Goal: Information Seeking & Learning: Learn about a topic

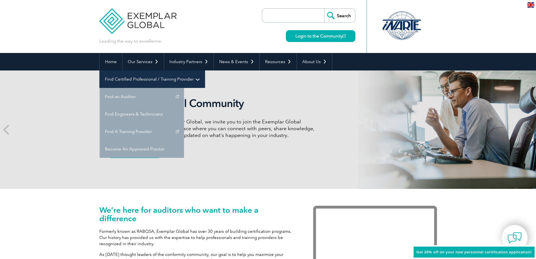
click at [205, 70] on link "Find Certified Professional / Training Provider" at bounding box center [152, 78] width 105 height 17
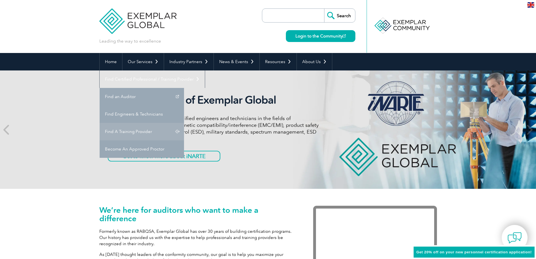
click at [184, 123] on link "Find A Training Provider" at bounding box center [142, 131] width 84 height 17
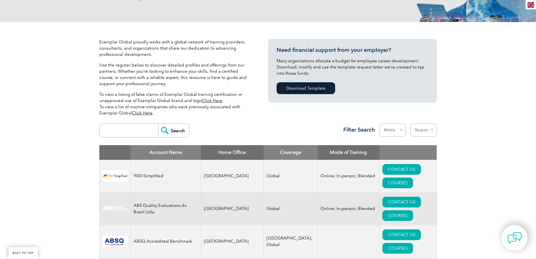
scroll to position [113, 0]
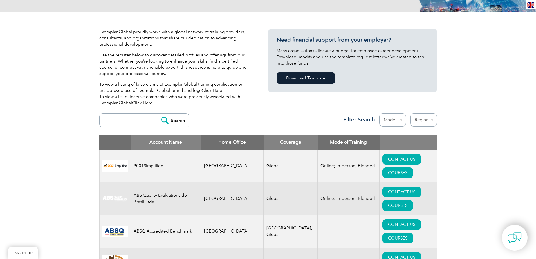
click at [430, 120] on select "Region [GEOGRAPHIC_DATA] [GEOGRAPHIC_DATA] [GEOGRAPHIC_DATA] [GEOGRAPHIC_DATA] …" at bounding box center [423, 119] width 27 height 13
select select "Jordan"
click at [410, 113] on select "Region [GEOGRAPHIC_DATA] [GEOGRAPHIC_DATA] [GEOGRAPHIC_DATA] [GEOGRAPHIC_DATA] …" at bounding box center [423, 119] width 27 height 13
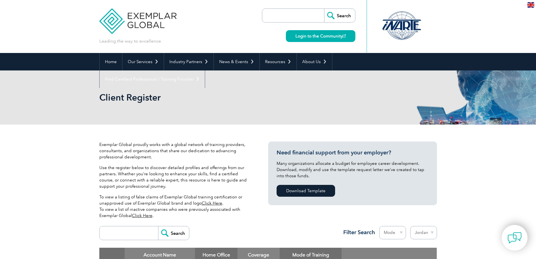
select select "Jordan"
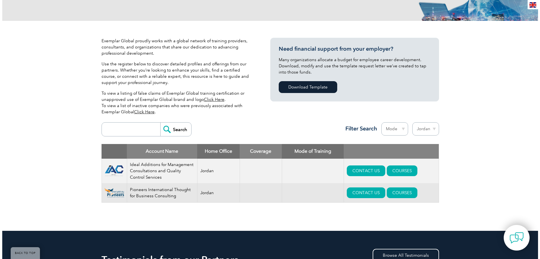
scroll to position [113, 0]
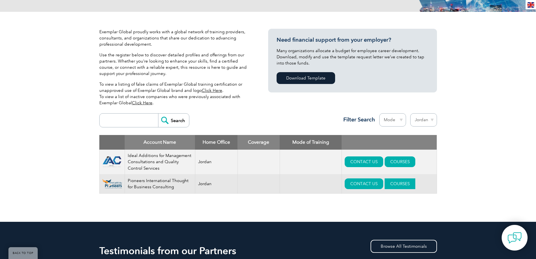
click at [395, 179] on link "COURSES" at bounding box center [400, 183] width 31 height 11
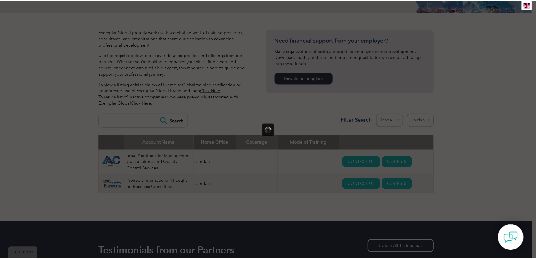
scroll to position [0, 0]
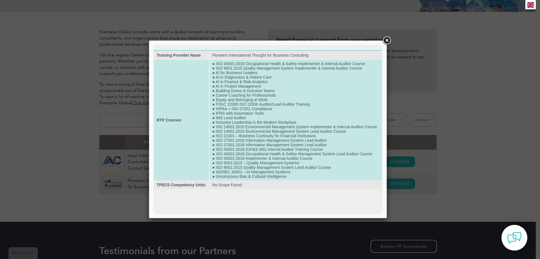
click at [257, 136] on td "● ISO 45001:2018 Occupational Health & Safety Implementer & Internal Auditor Co…" at bounding box center [296, 120] width 173 height 120
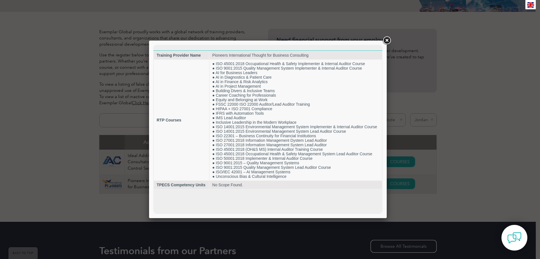
click at [390, 39] on link at bounding box center [387, 40] width 10 height 10
